Goal: Task Accomplishment & Management: Manage account settings

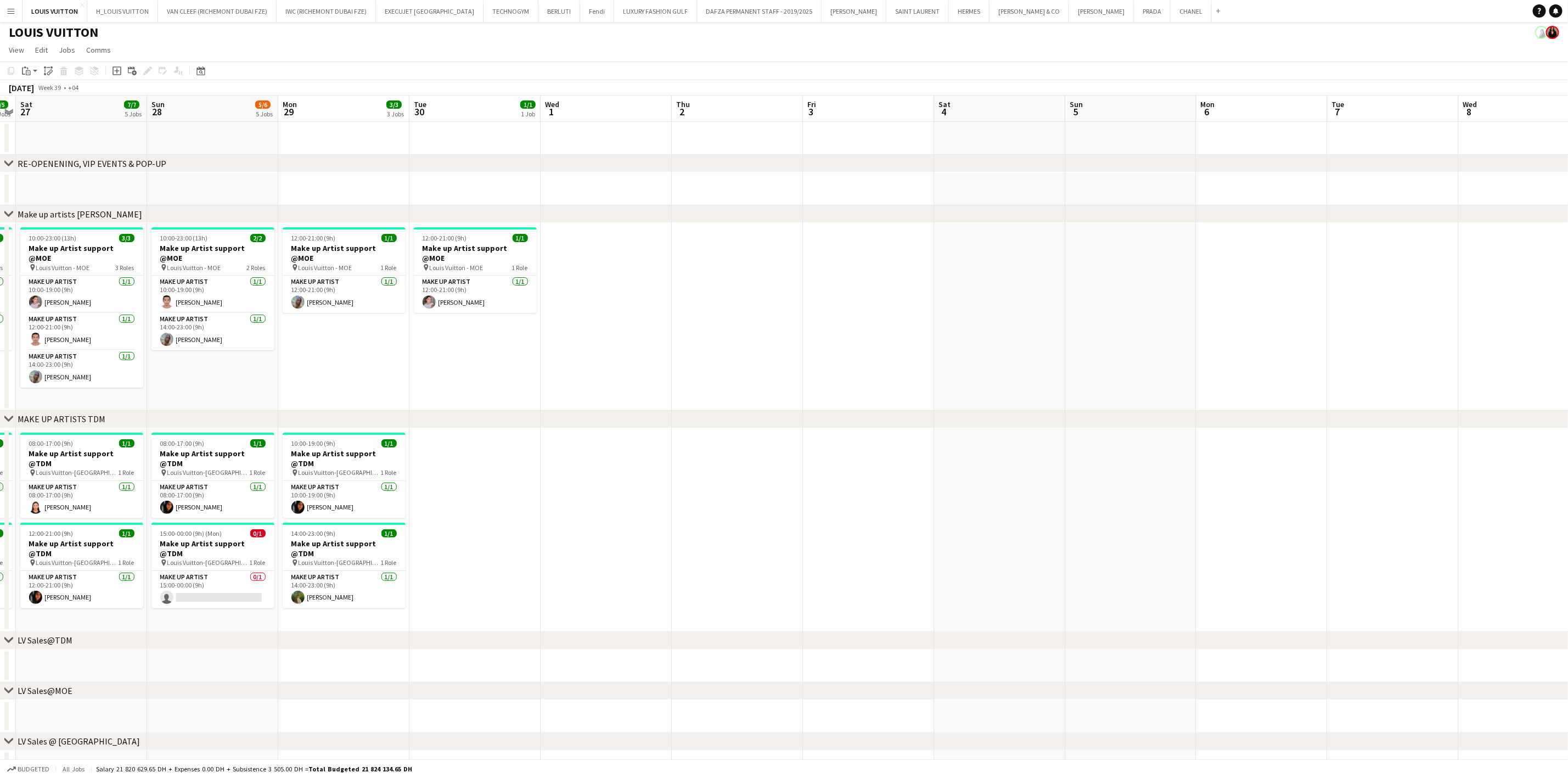
scroll to position [2, 0]
drag, startPoint x: 84, startPoint y: 301, endPoint x: 916, endPoint y: 15, distance: 879.8
click at [949, 15] on button "HERMES Close" at bounding box center [969, 11] width 41 height 21
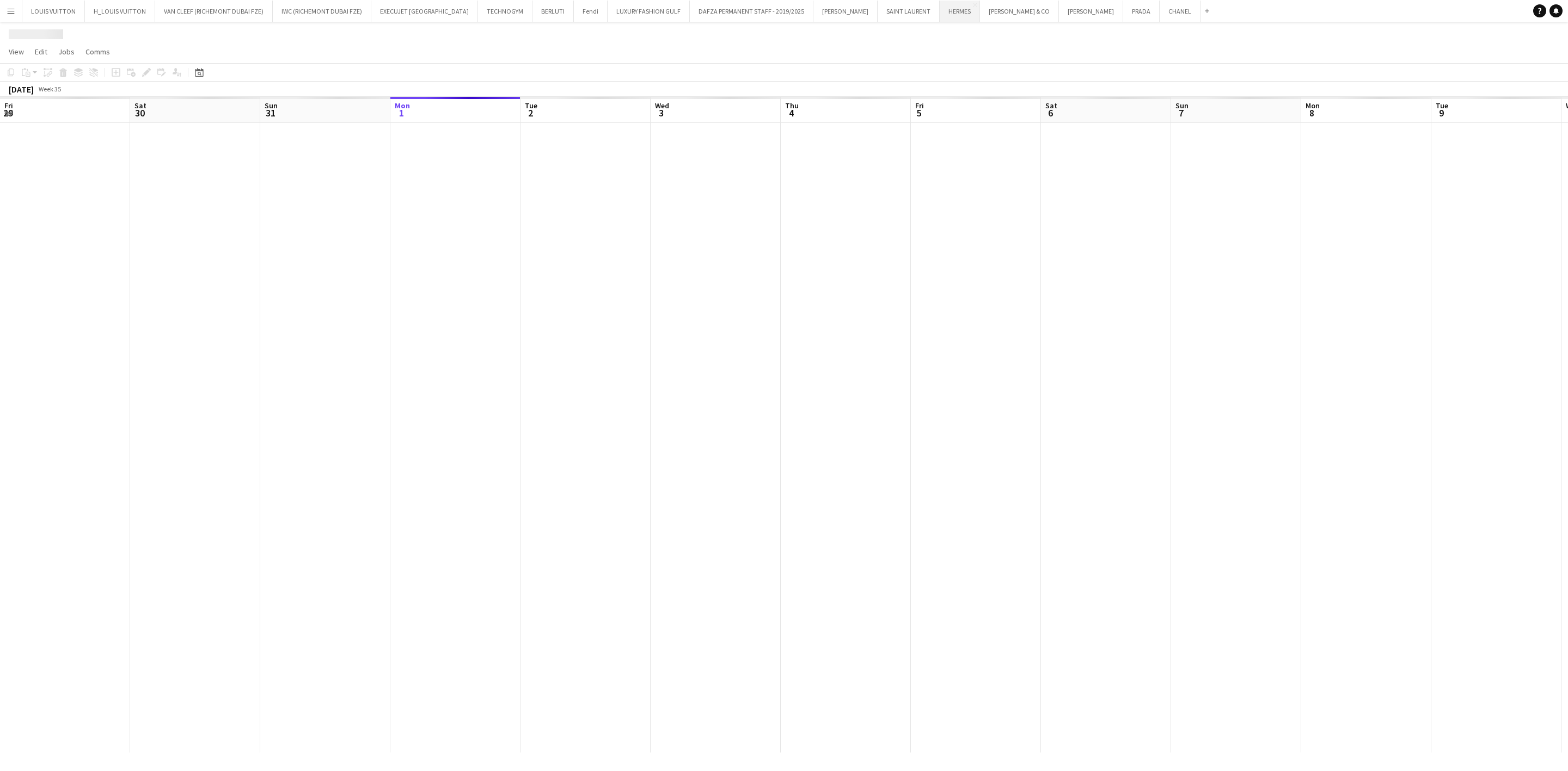
scroll to position [0, 261]
drag, startPoint x: 908, startPoint y: 15, endPoint x: 611, endPoint y: 46, distance: 298.6
click at [611, 46] on app-page-menu "View Day view expanded Day view collapsed Month view Date picker Jump to [DATE]…" at bounding box center [784, 53] width 1568 height 21
click at [3, 13] on button "Menu" at bounding box center [11, 11] width 22 height 22
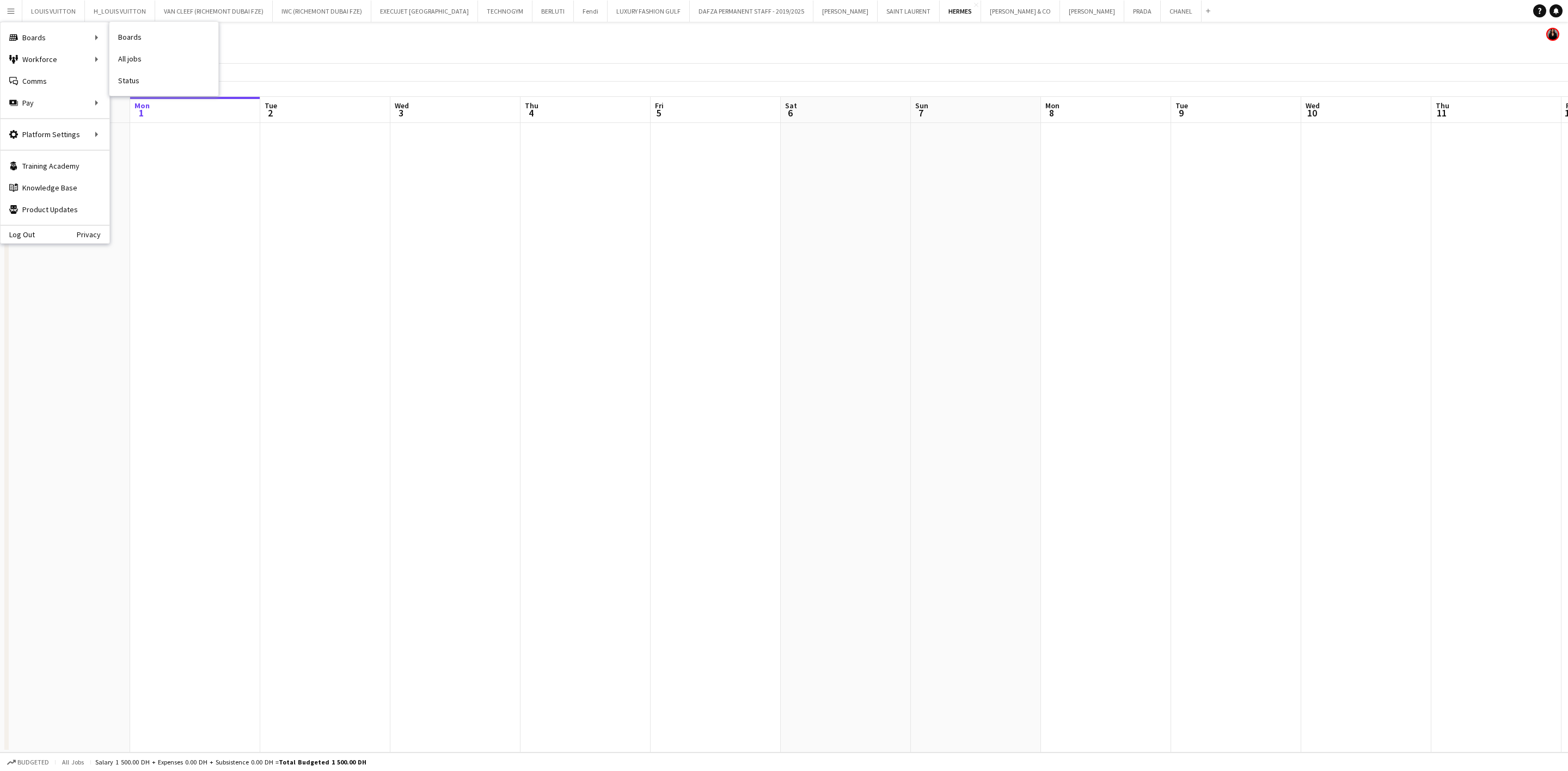
click at [172, 25] on nav "Boards All jobs Status" at bounding box center [164, 59] width 109 height 74
click at [141, 46] on link "Boards" at bounding box center [164, 37] width 109 height 22
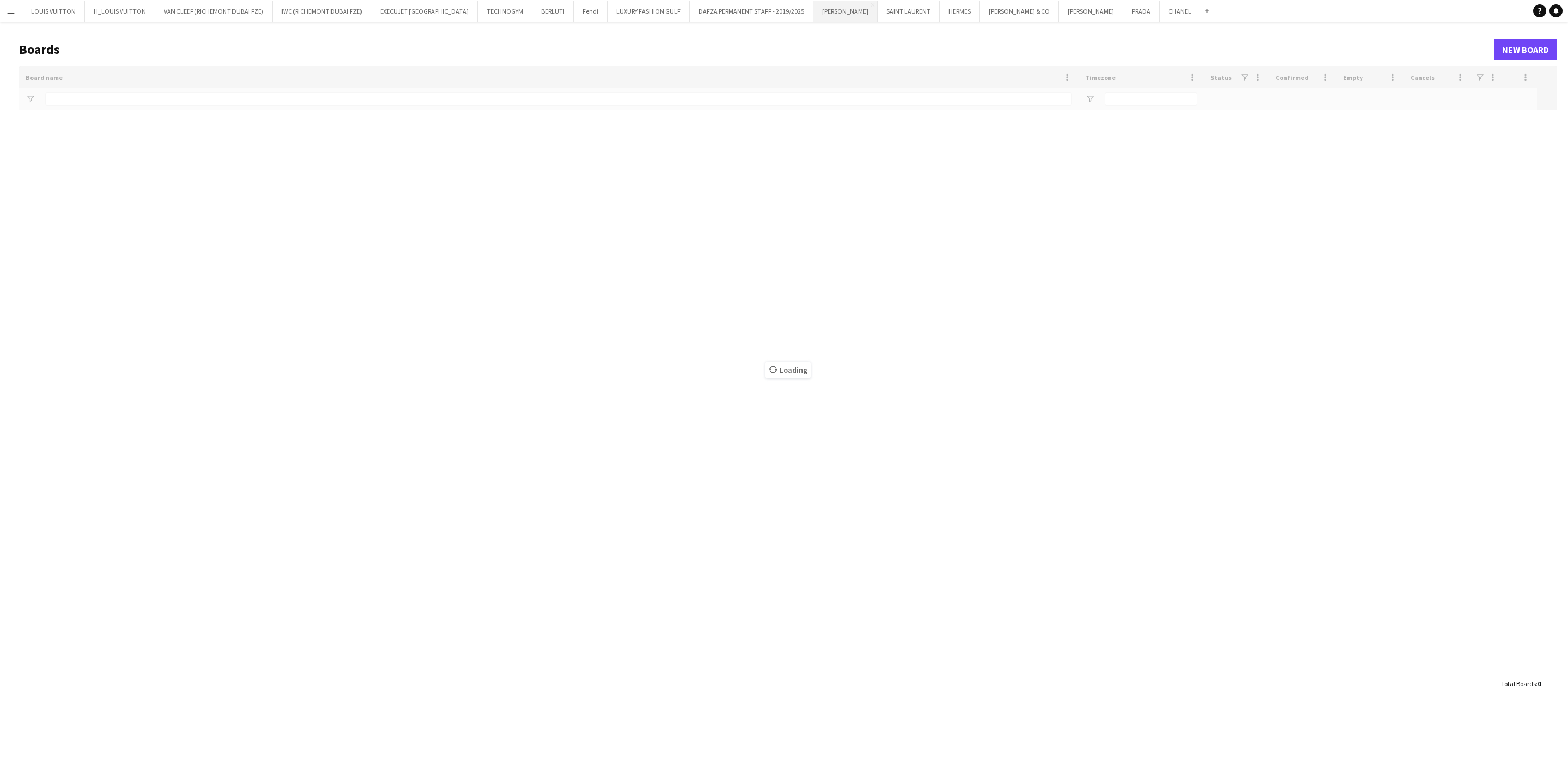
type input "*****"
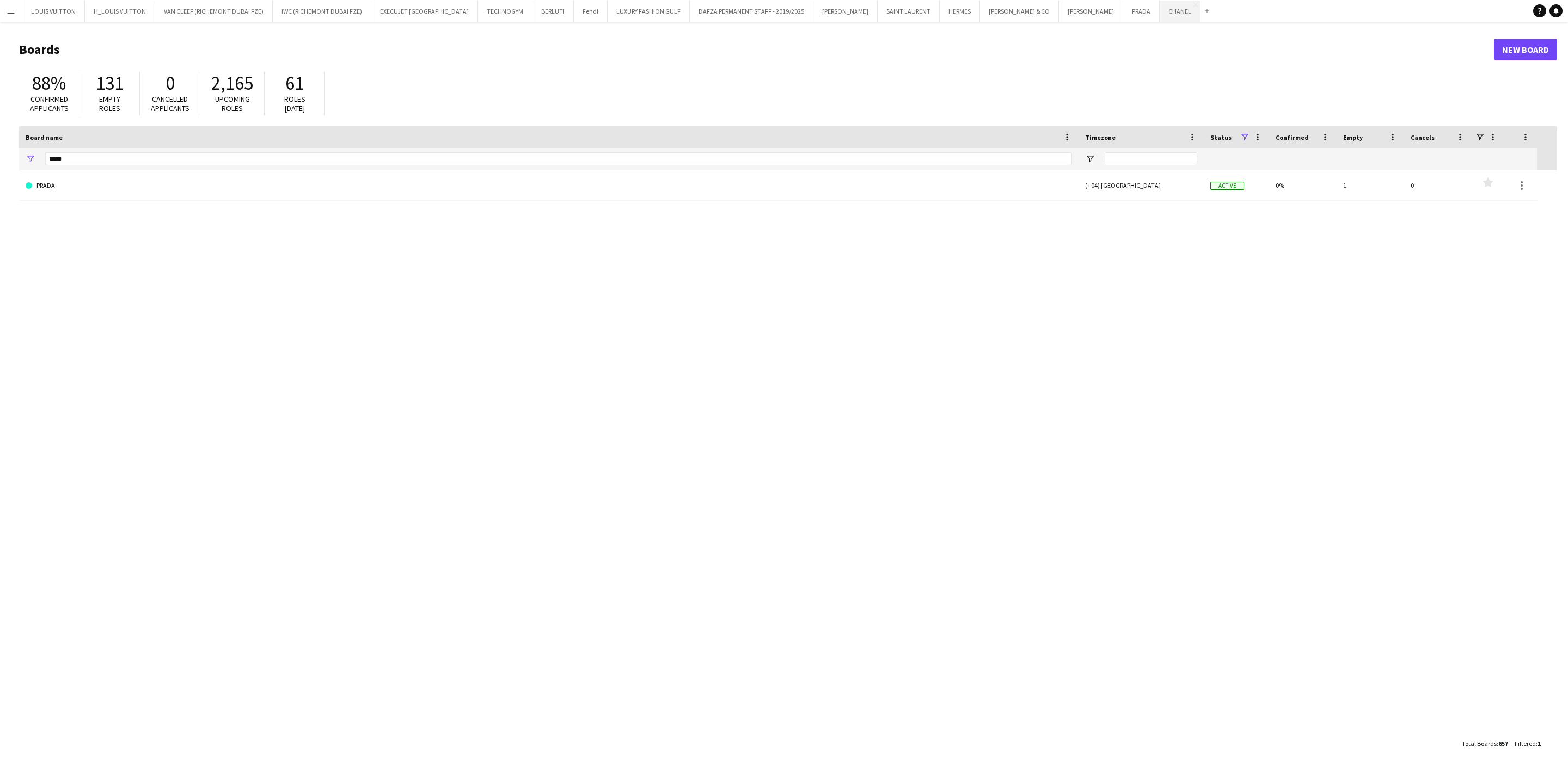
click at [1160, 5] on button "CHANEL Close" at bounding box center [1180, 11] width 41 height 21
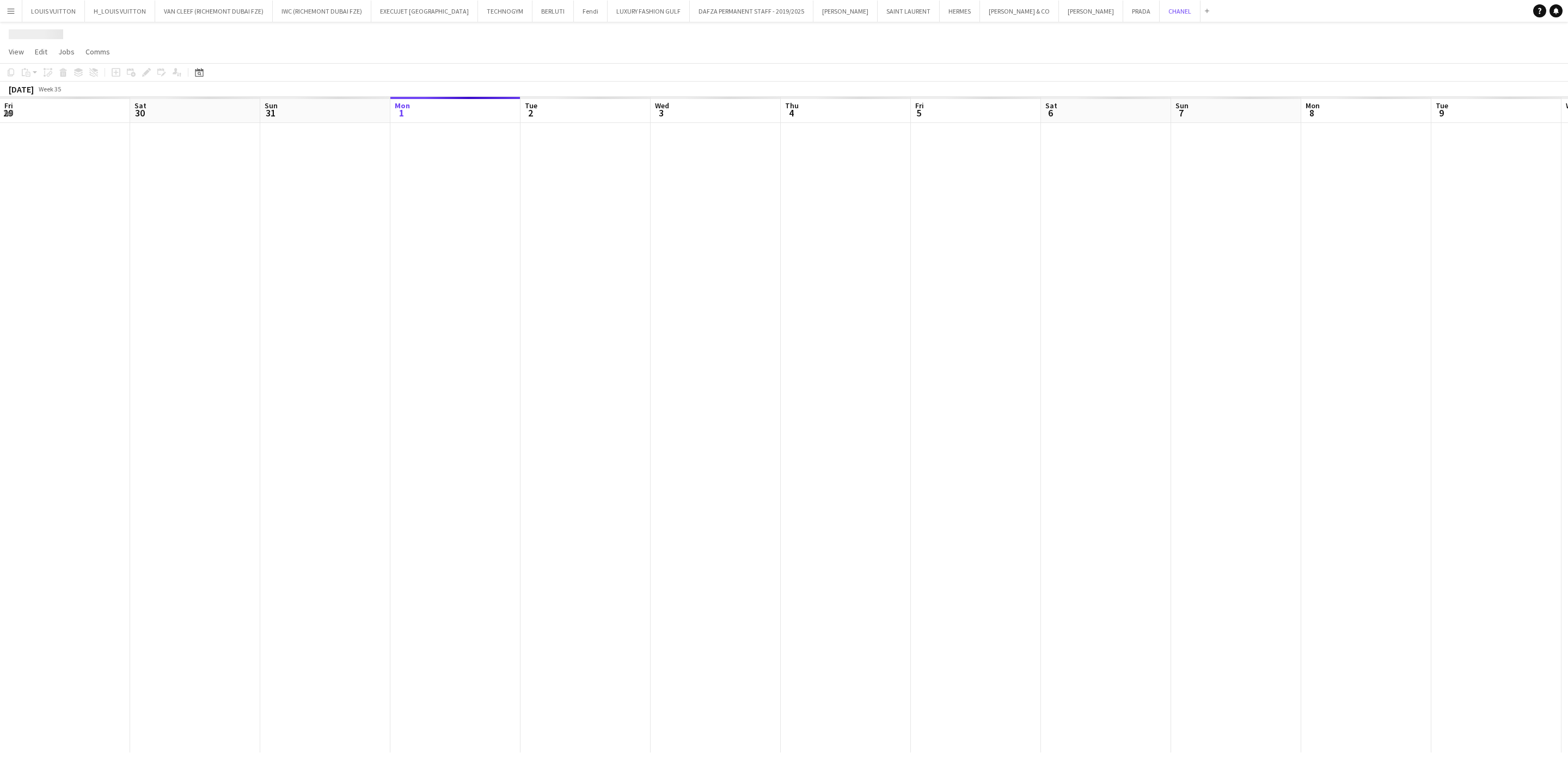
scroll to position [0, 261]
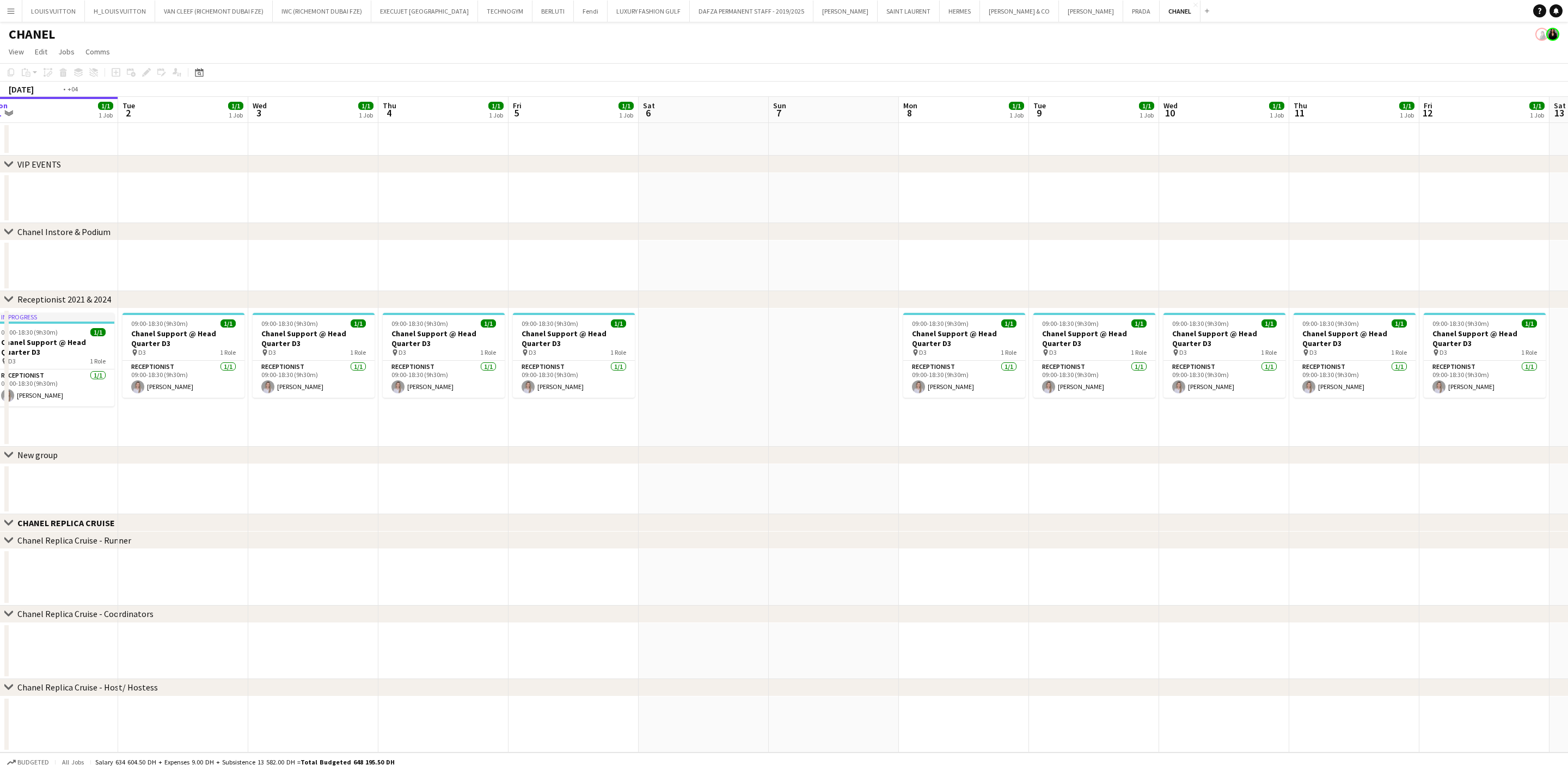
drag, startPoint x: 1065, startPoint y: 342, endPoint x: 570, endPoint y: 315, distance: 495.7
click at [570, 315] on app-calendar-viewport "Fri 29 1/1 1 Job Sat 30 Sun 31 Mon 1 1/1 1 Job Tue 2 1/1 1 Job Wed 3 1/1 1 Job …" at bounding box center [784, 425] width 1568 height 656
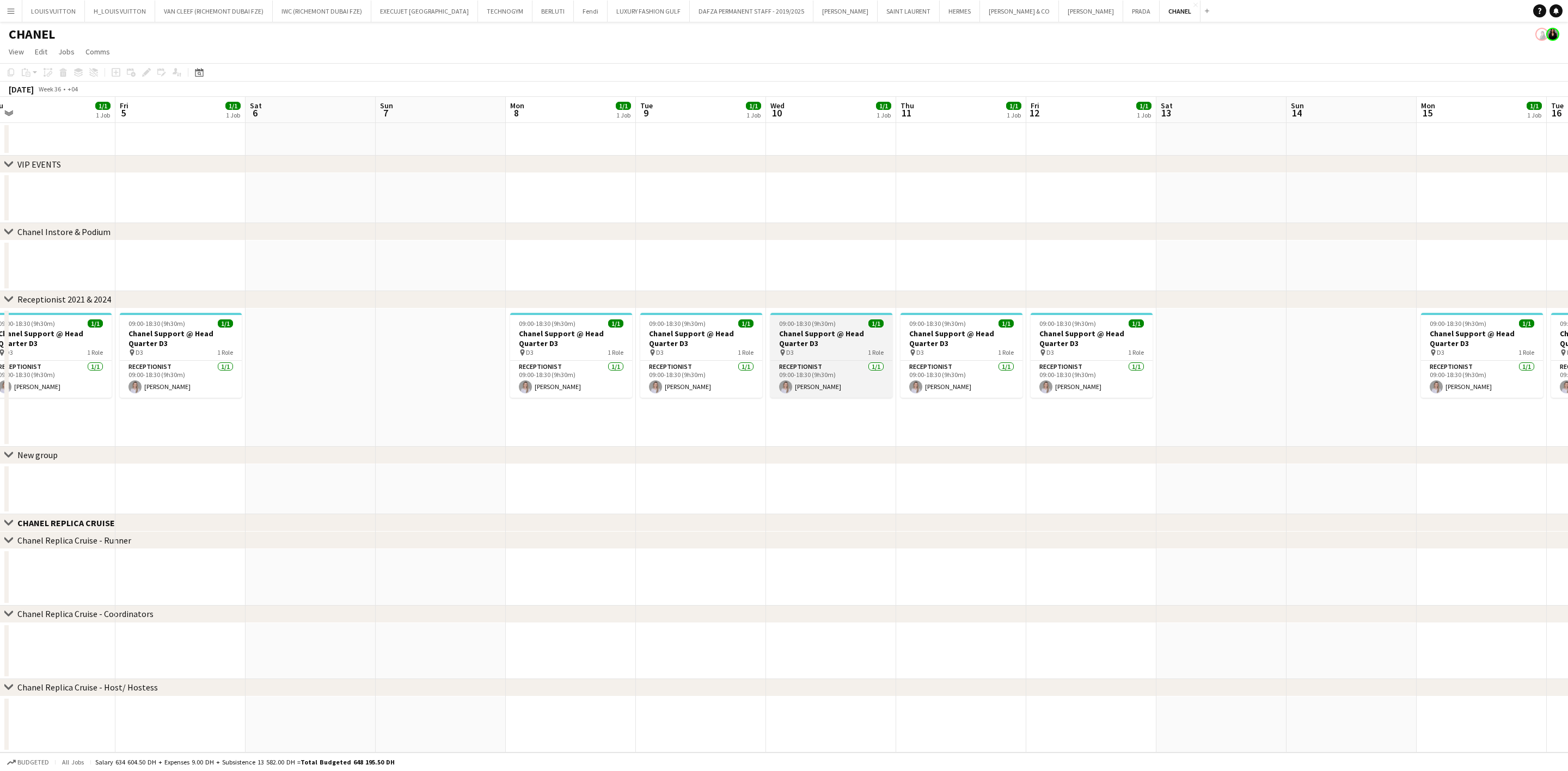
drag, startPoint x: 1040, startPoint y: 296, endPoint x: 776, endPoint y: 333, distance: 266.6
click at [788, 333] on div "chevron-right VIP EVENTS chevron-right Chanel Instore & Podium chevron-right Re…" at bounding box center [784, 425] width 1568 height 656
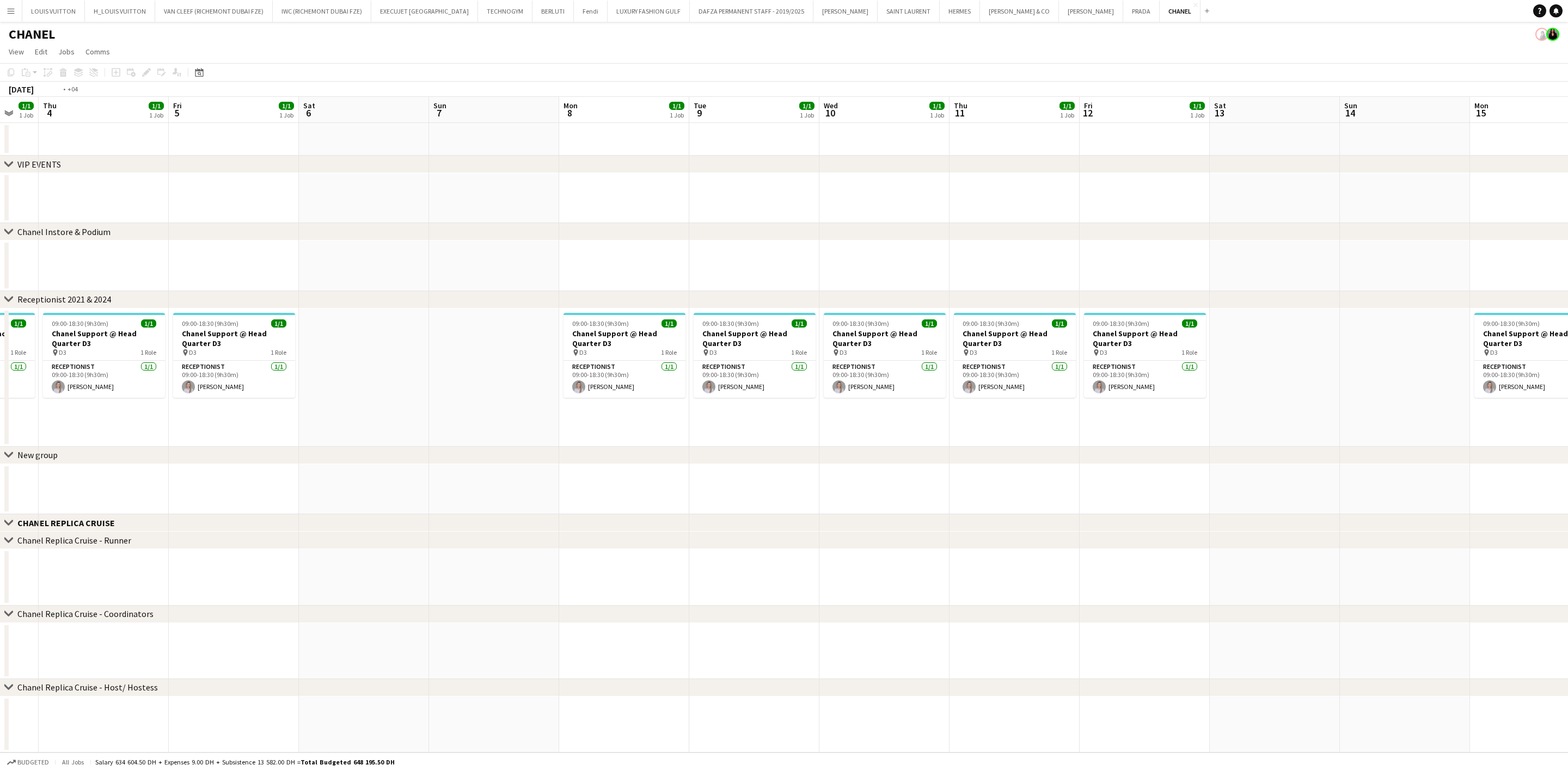
drag, startPoint x: 1266, startPoint y: 348, endPoint x: 706, endPoint y: 373, distance: 560.6
click at [706, 373] on app-calendar-viewport "Mon 1 1/1 1 Job Tue 2 1/1 1 Job Wed 3 1/1 1 Job Thu 4 1/1 1 Job Fri 5 1/1 1 Job…" at bounding box center [784, 425] width 1568 height 656
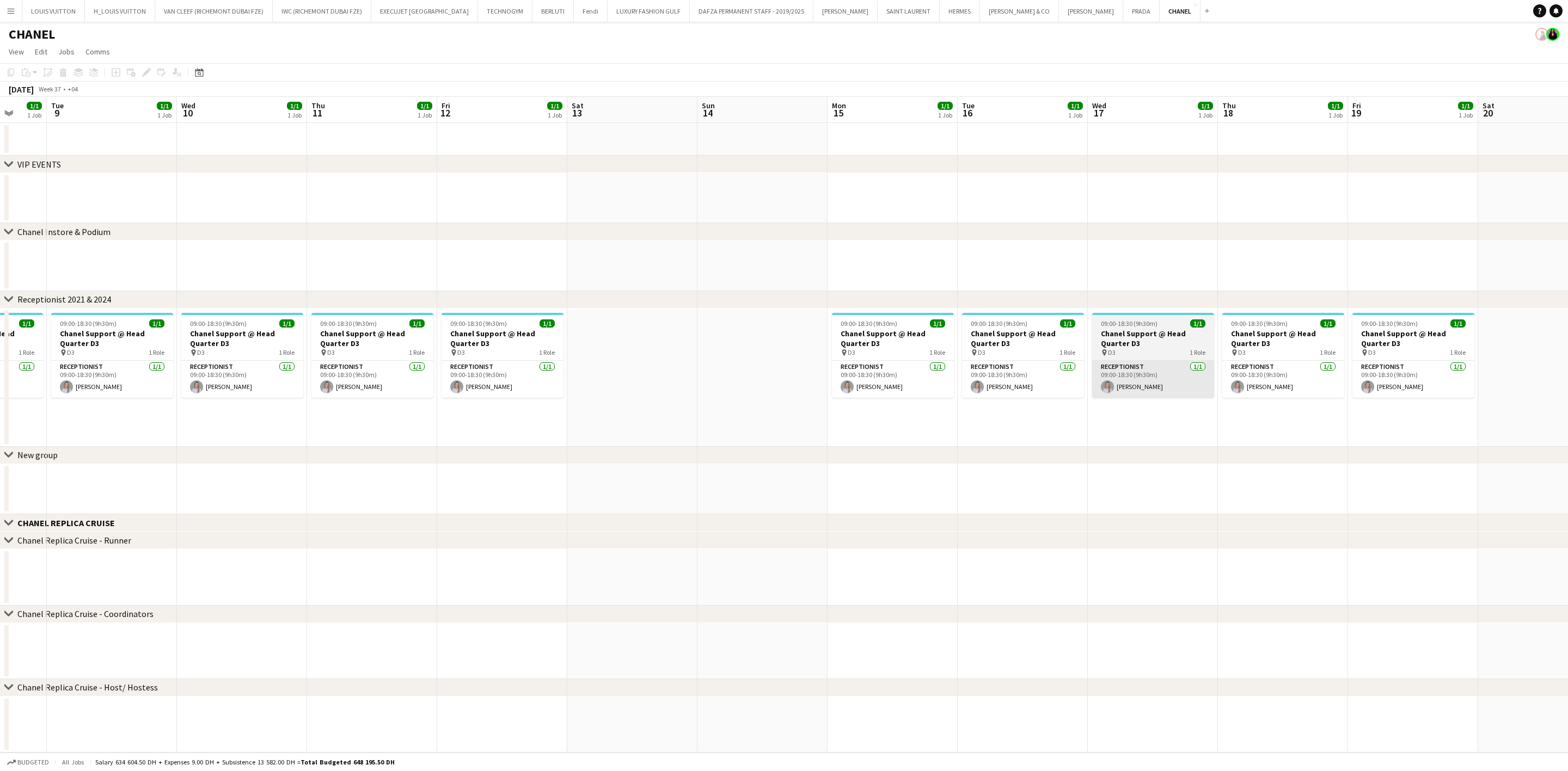
drag, startPoint x: 817, startPoint y: 376, endPoint x: 751, endPoint y: 379, distance: 66.1
click at [752, 379] on app-calendar-viewport "Sat 6 Sun 7 Mon 8 1/1 1 Job Tue 9 1/1 1 Job Wed 10 1/1 1 Job Thu 11 1/1 1 Job F…" at bounding box center [784, 425] width 1568 height 656
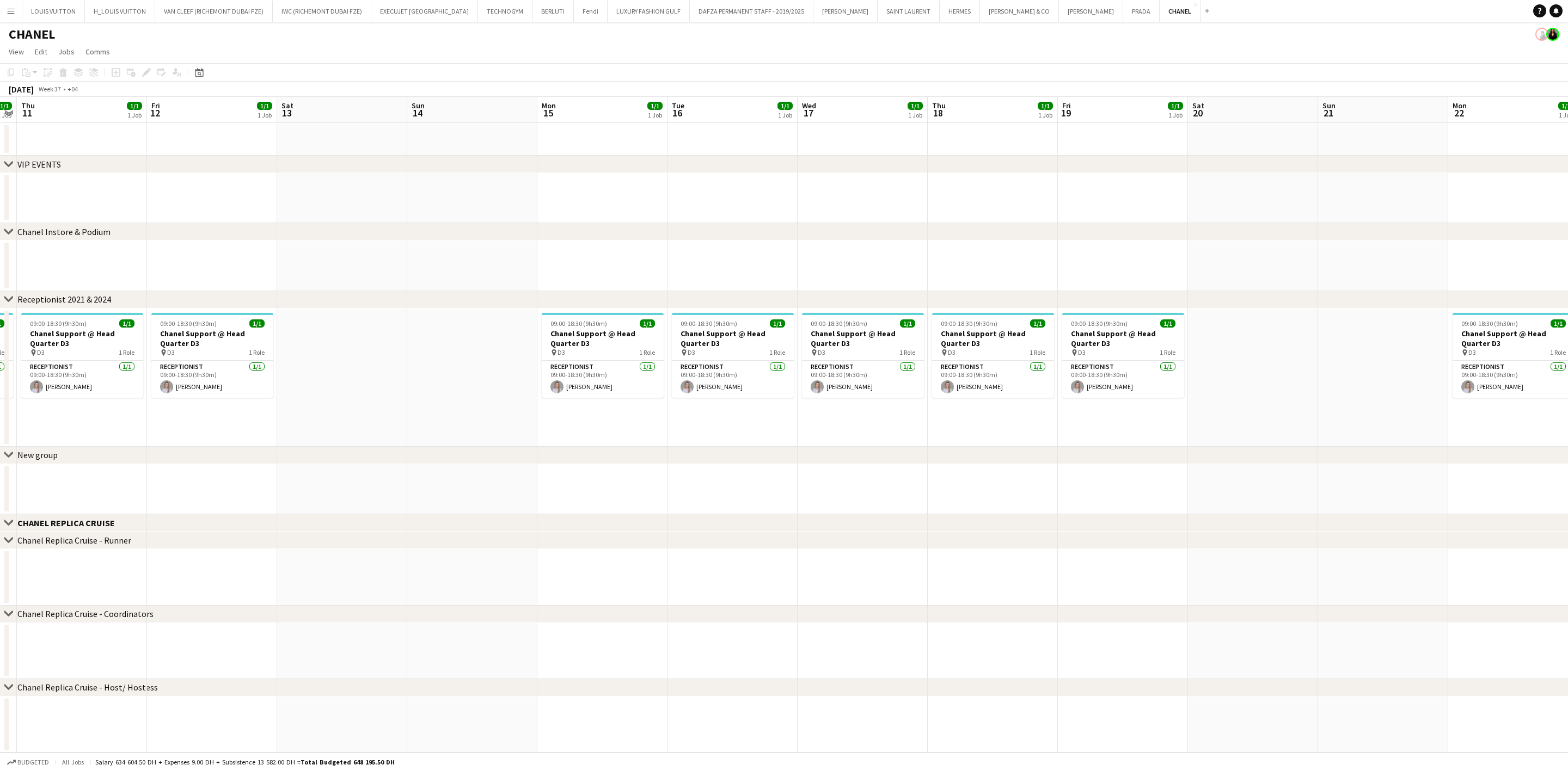
scroll to position [0, 304]
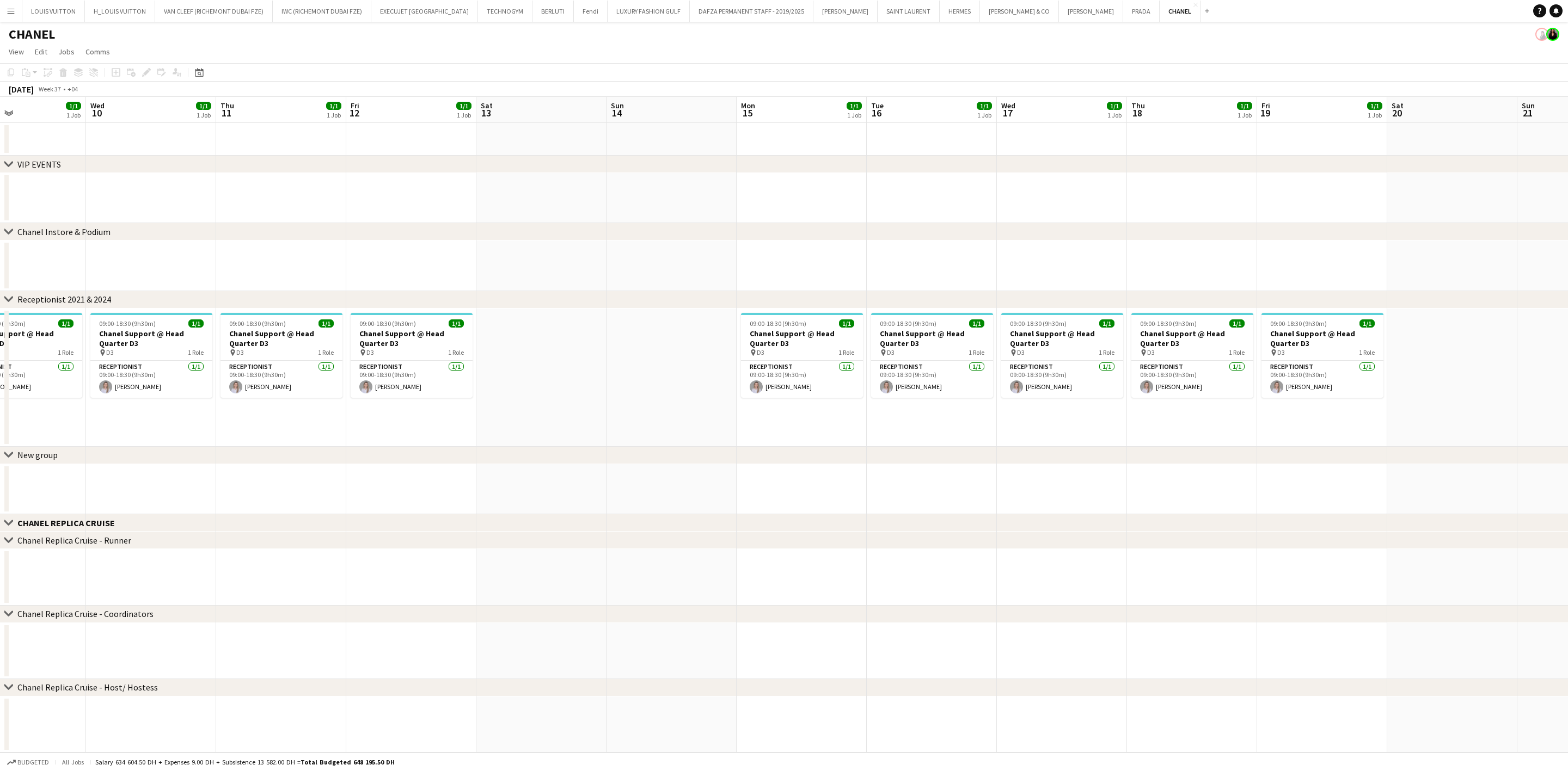
drag, startPoint x: 643, startPoint y: 355, endPoint x: 911, endPoint y: 355, distance: 268.0
click at [911, 355] on app-calendar-viewport "Sun 7 Mon 8 1/1 1 Job Tue 9 1/1 1 Job Wed 10 1/1 1 Job Thu 11 1/1 1 Job Fri 12 …" at bounding box center [784, 425] width 1568 height 656
click at [827, 389] on app-card-role "Receptionist [DATE] 09:00-18:30 (9h30m) [PERSON_NAME]" at bounding box center [802, 379] width 122 height 37
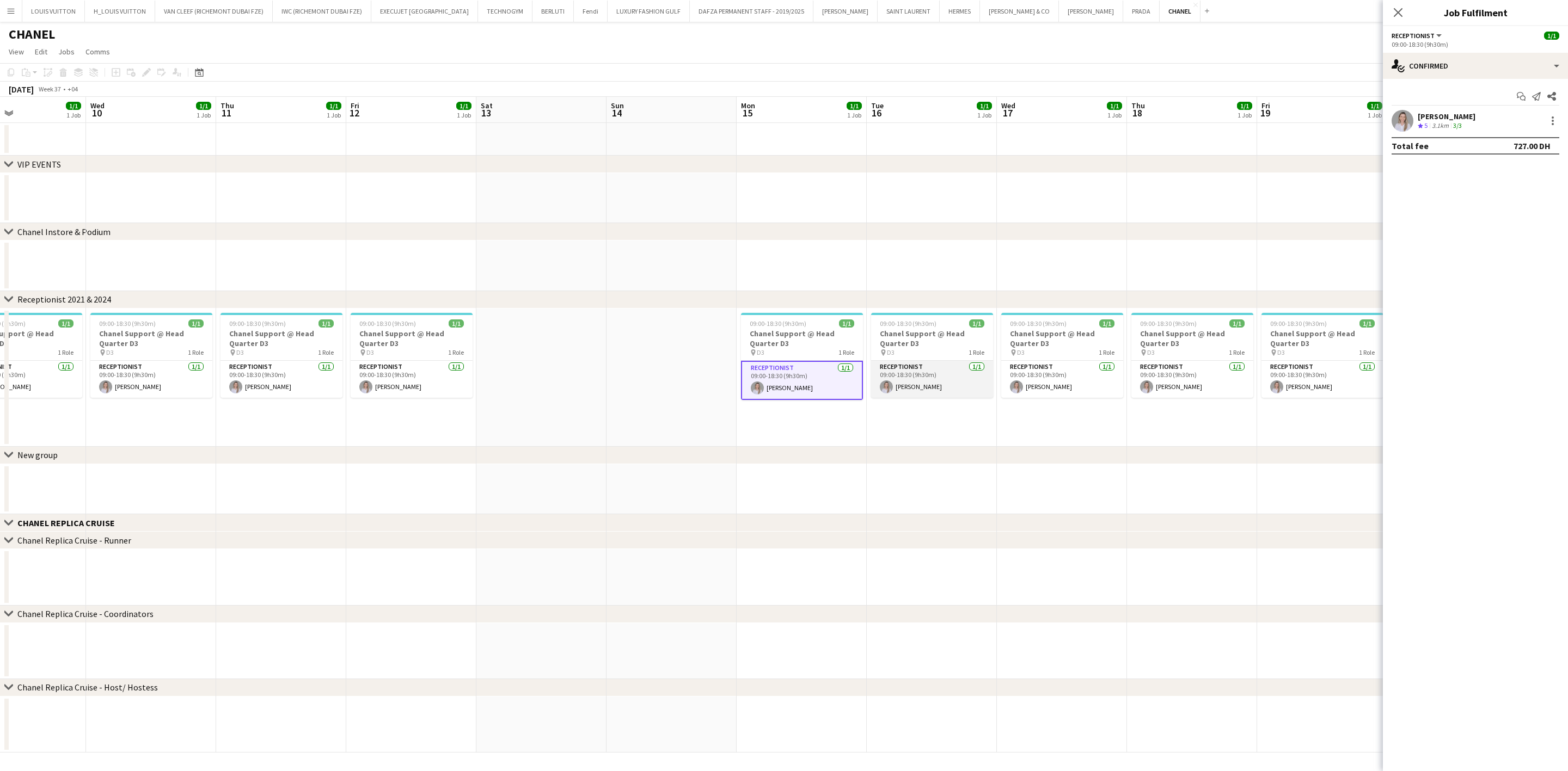
drag, startPoint x: 905, startPoint y: 368, endPoint x: 945, endPoint y: 363, distance: 40.3
click at [906, 368] on app-card-role "Receptionist [DATE] 09:00-18:30 (9h30m) [PERSON_NAME]" at bounding box center [932, 379] width 122 height 37
click at [1074, 366] on app-card-role "Receptionist [DATE] 09:00-18:30 (9h30m) [PERSON_NAME]" at bounding box center [1063, 379] width 122 height 37
click at [1555, 114] on div at bounding box center [1552, 120] width 13 height 13
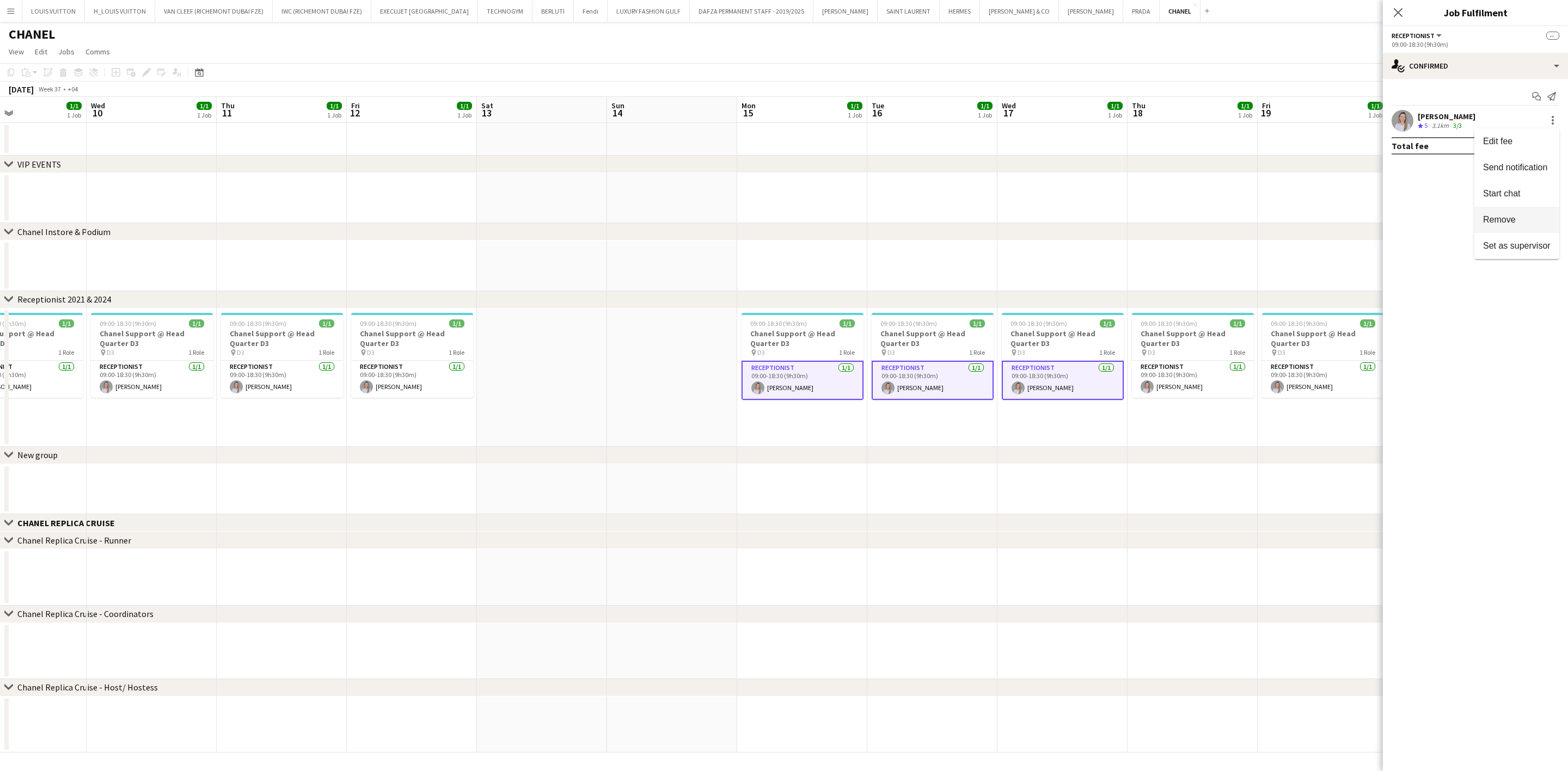
click at [1508, 217] on span "Remove" at bounding box center [1499, 218] width 33 height 9
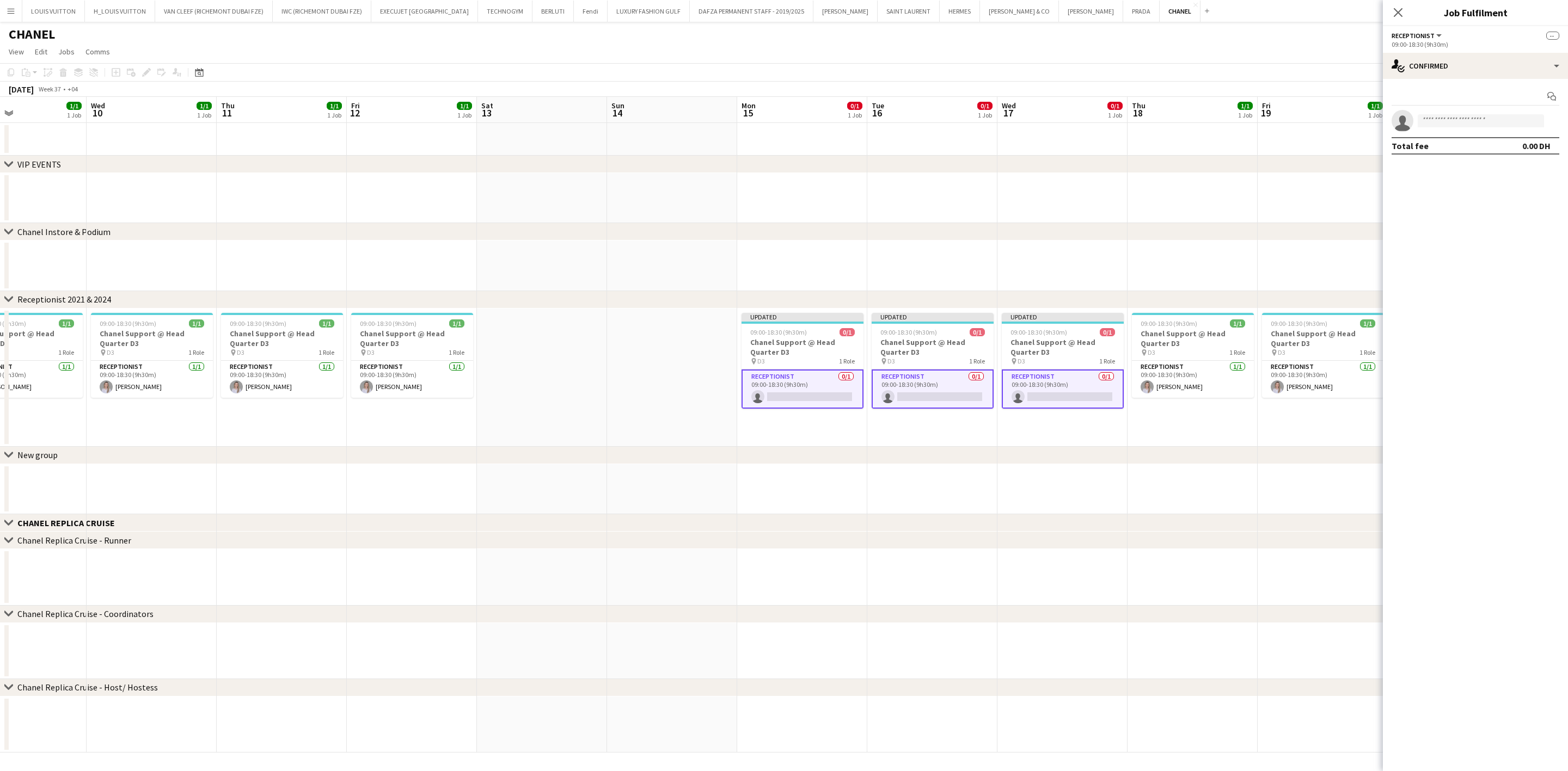
click at [1263, 54] on app-page-menu "View Day view expanded Day view collapsed Month view Date picker Jump to [DATE]…" at bounding box center [784, 53] width 1568 height 21
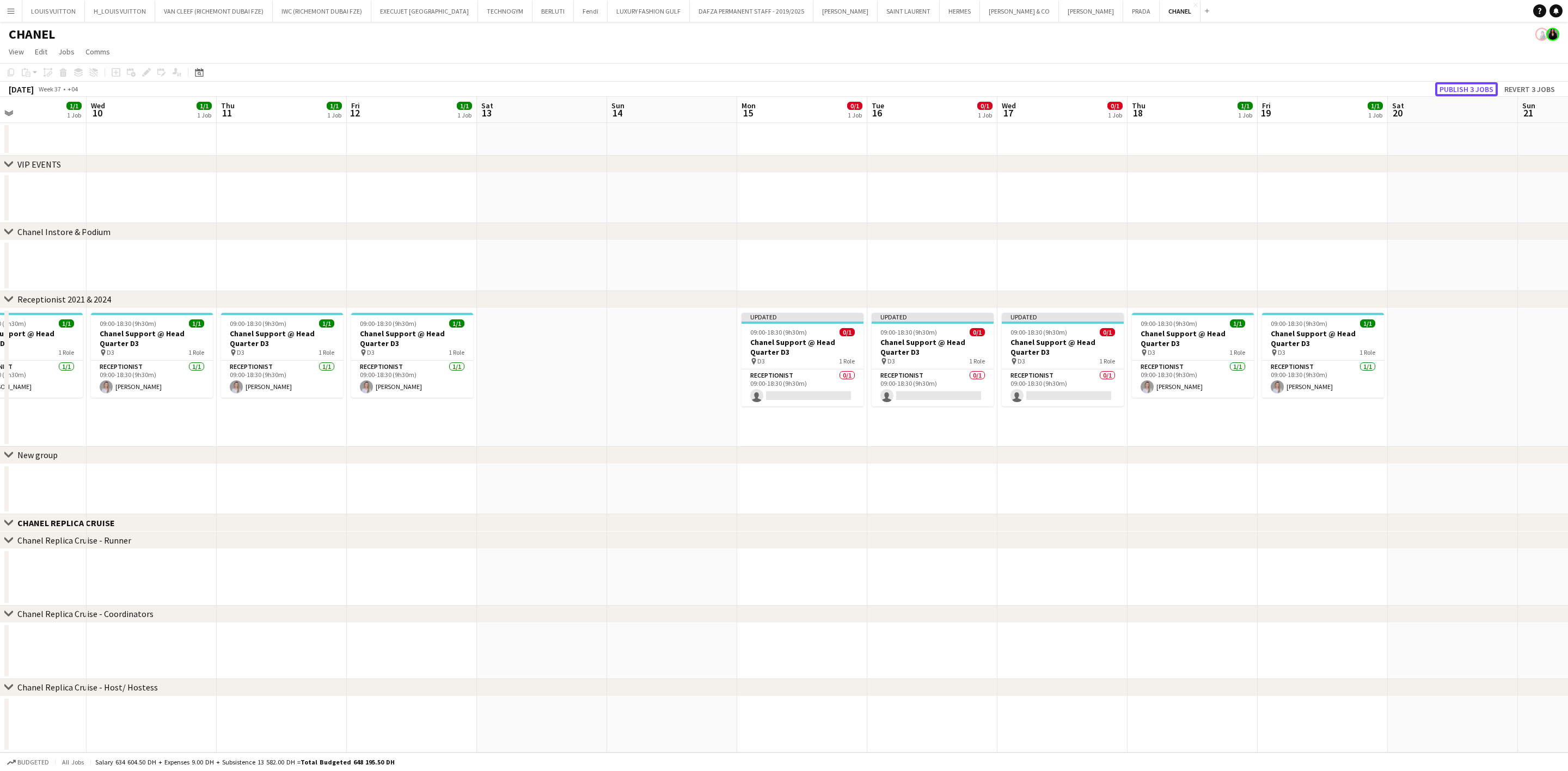
click at [1465, 87] on button "Publish 3 jobs" at bounding box center [1466, 89] width 63 height 14
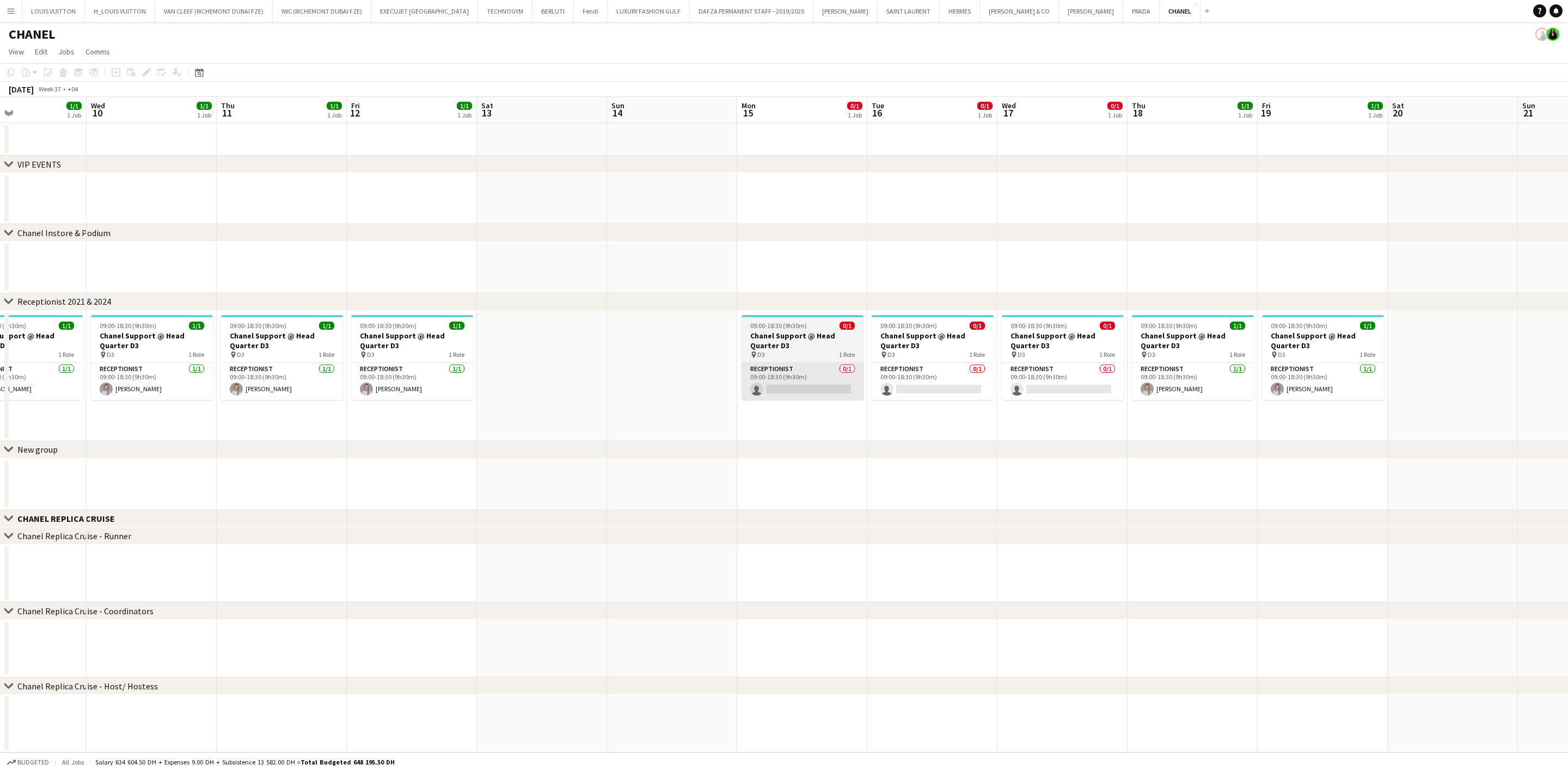
click at [801, 364] on app-card-role "Receptionist 0/1 09:00-18:30 (9h30m) single-neutral-actions" at bounding box center [802, 382] width 122 height 37
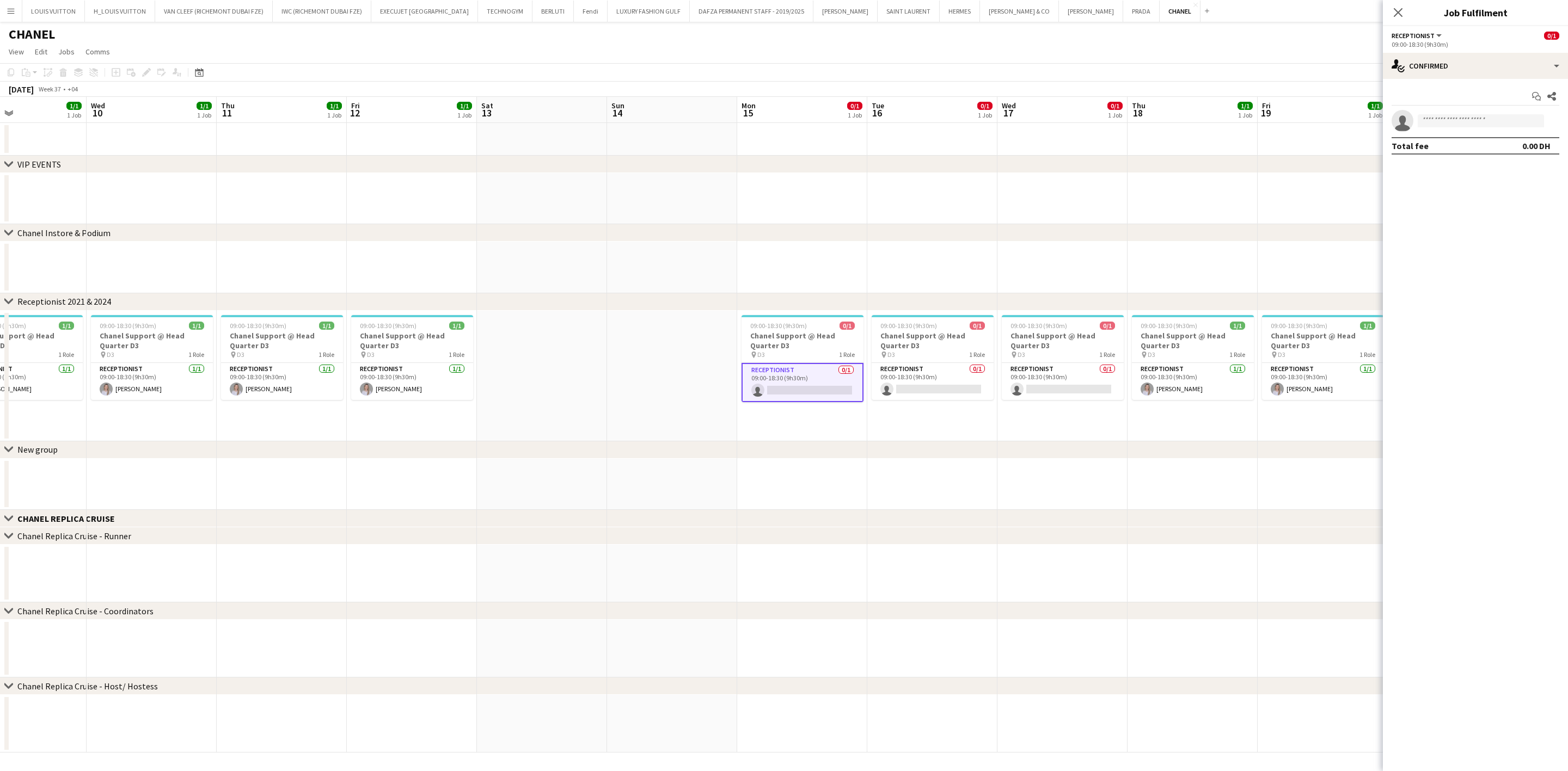
click at [1024, 378] on app-calendar-viewport "Sun 7 Mon 8 1/1 1 Job Tue 9 1/1 1 Job Wed 10 1/1 1 Job Thu 11 1/1 1 Job Fri 12 …" at bounding box center [784, 425] width 1568 height 656
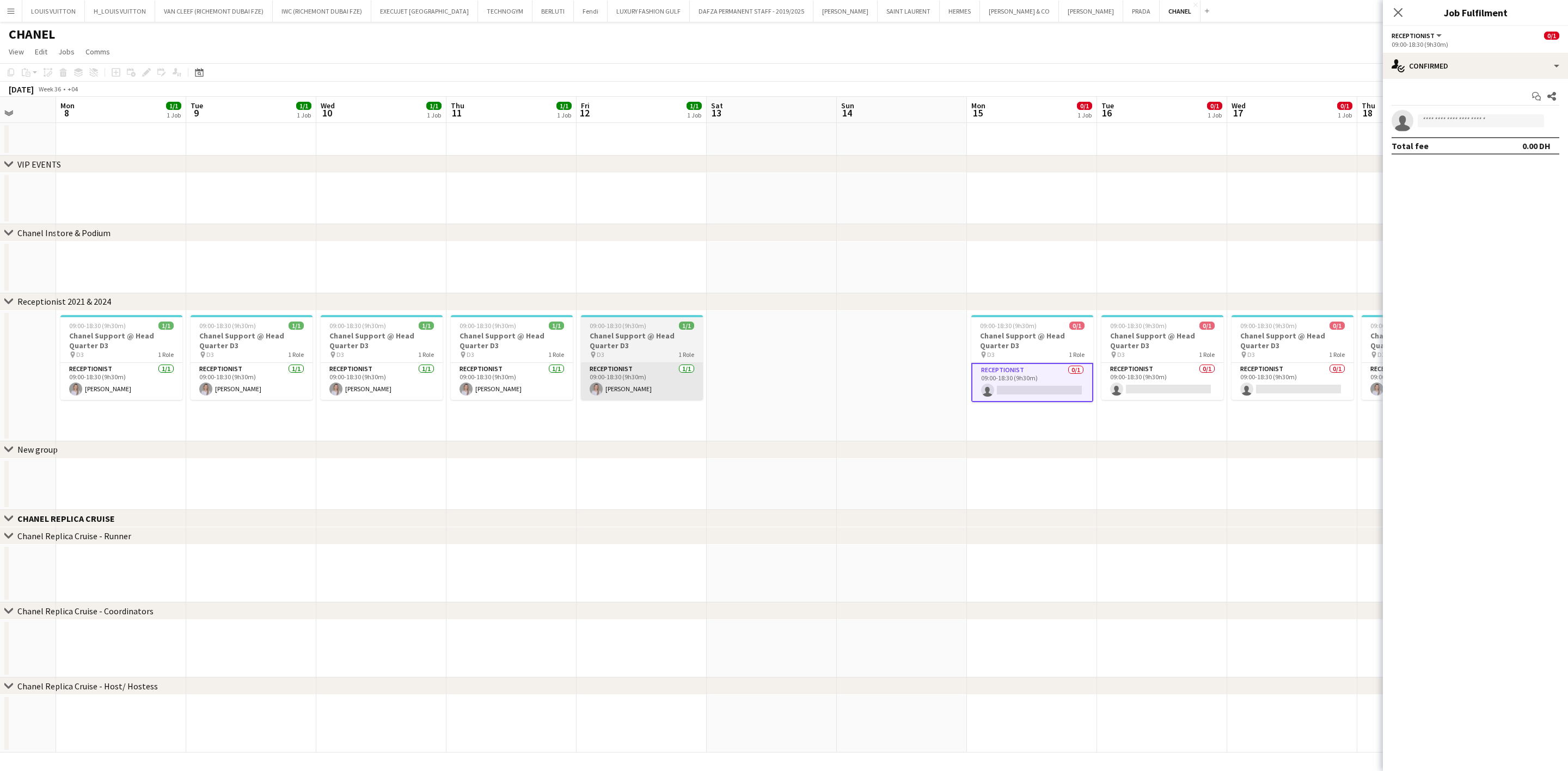
click at [626, 378] on app-calendar-viewport "Sat 6 Sun 7 Mon 8 1/1 1 Job Tue 9 1/1 1 Job Wed 10 1/1 1 Job Thu 11 1/1 1 Job F…" at bounding box center [784, 425] width 1568 height 656
click at [371, 384] on app-card-role "Receptionist [DATE] 09:00-18:30 (9h30m) [PERSON_NAME]" at bounding box center [387, 382] width 122 height 37
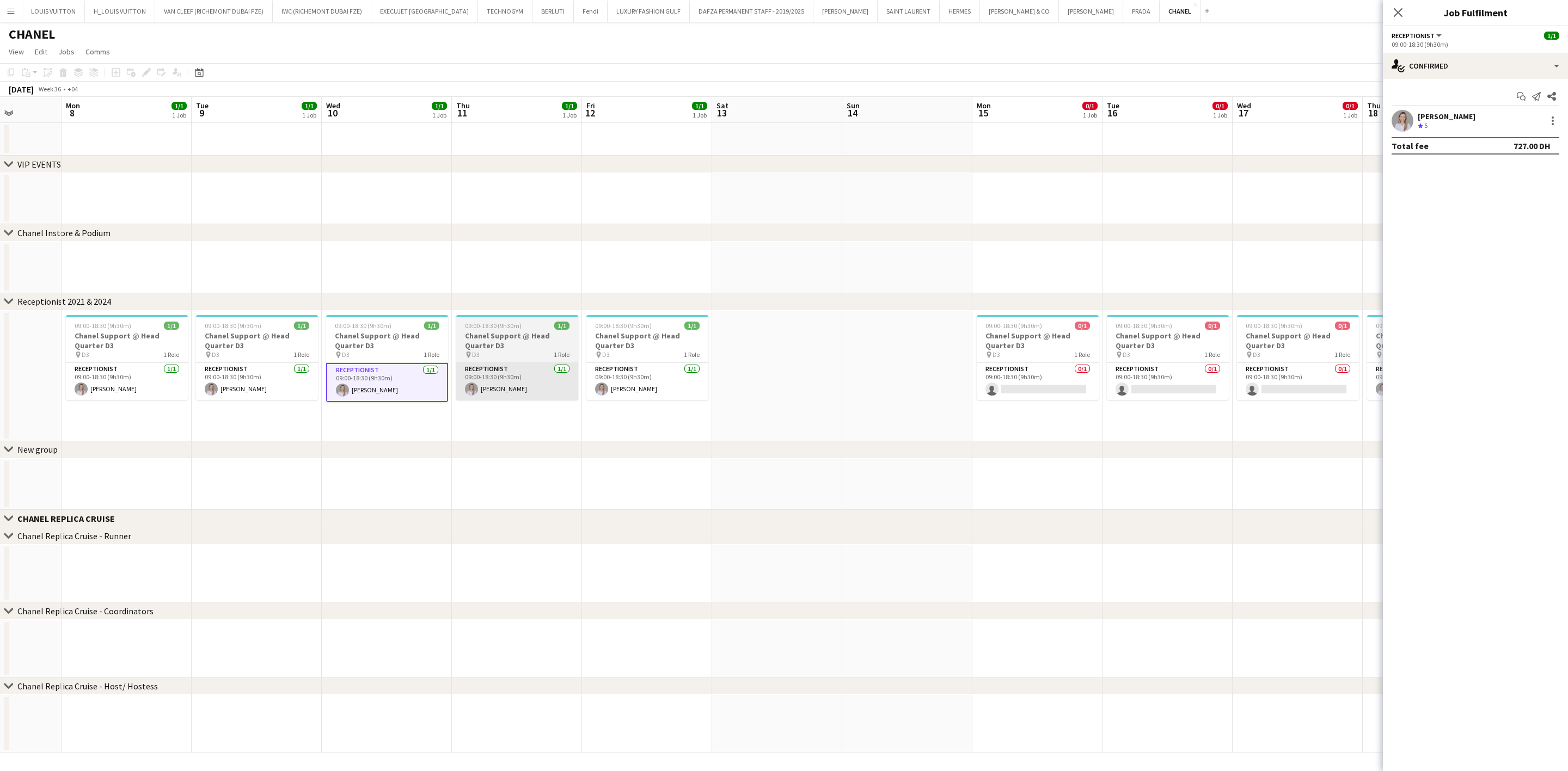
click at [469, 386] on app-user-avatar at bounding box center [471, 389] width 13 height 13
click at [640, 385] on app-card-role "Receptionist [DATE] 09:00-18:30 (9h30m) [PERSON_NAME]" at bounding box center [647, 382] width 122 height 37
